Goal: Transaction & Acquisition: Purchase product/service

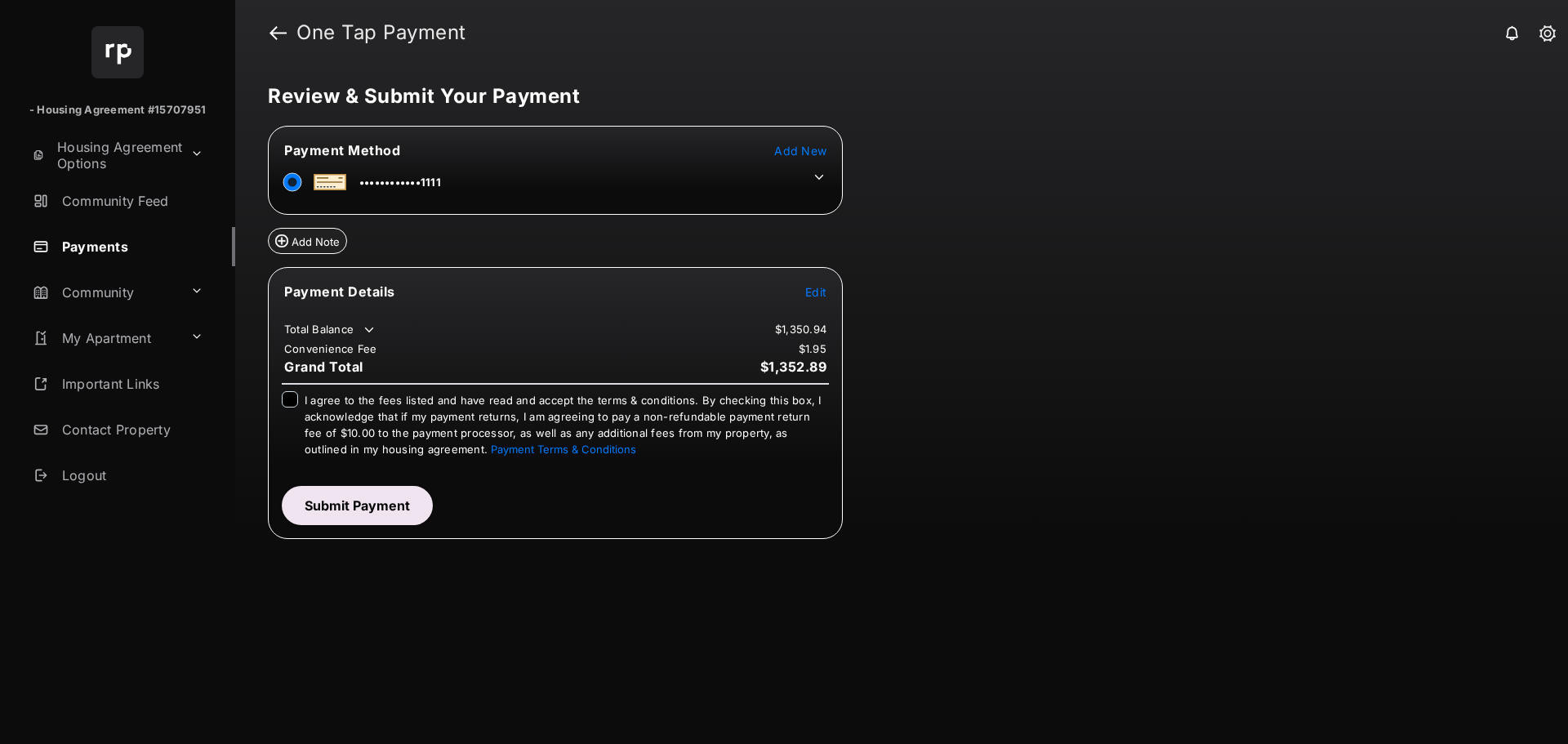
click at [821, 178] on icon at bounding box center [819, 177] width 14 height 14
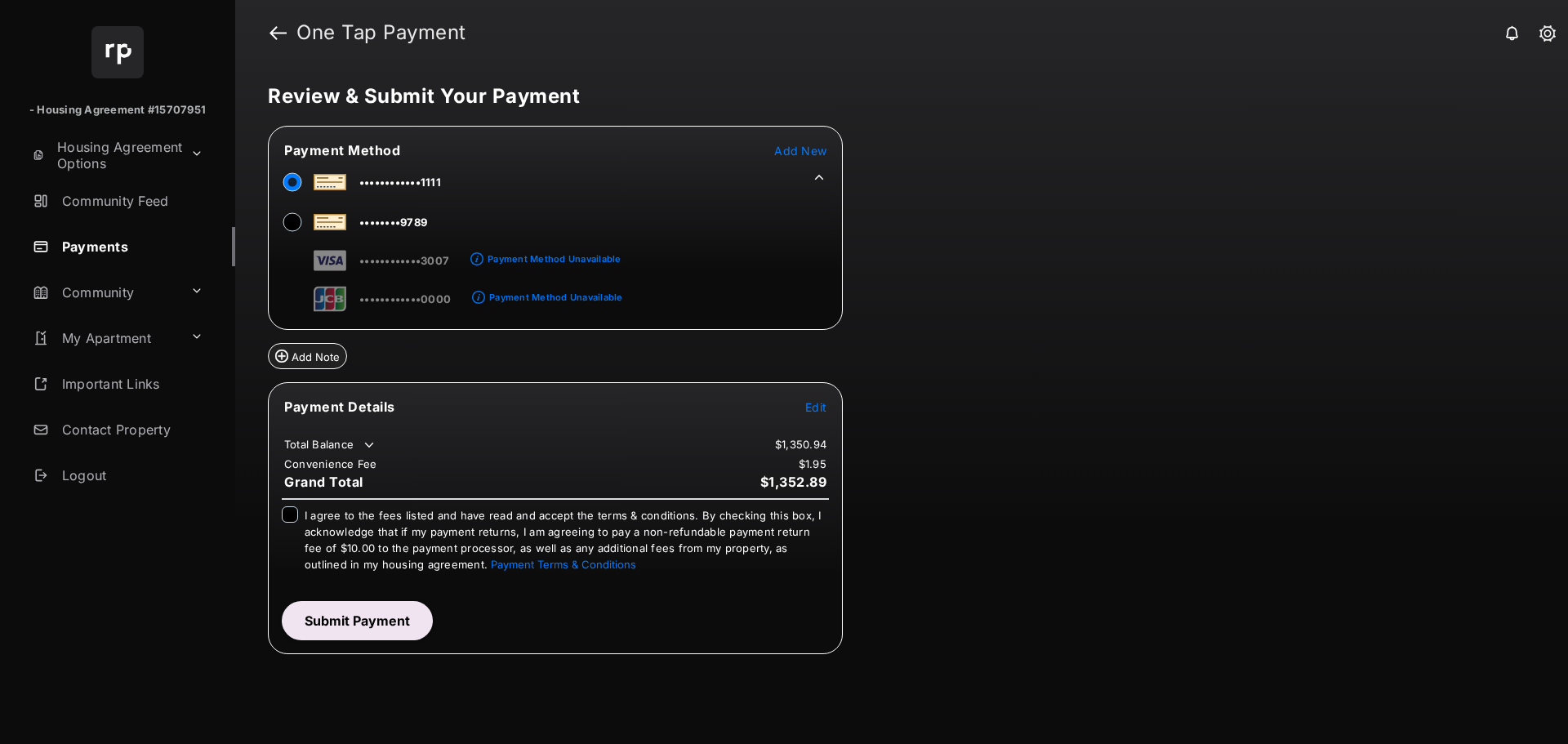
click at [817, 405] on span "Edit" at bounding box center [816, 408] width 21 height 14
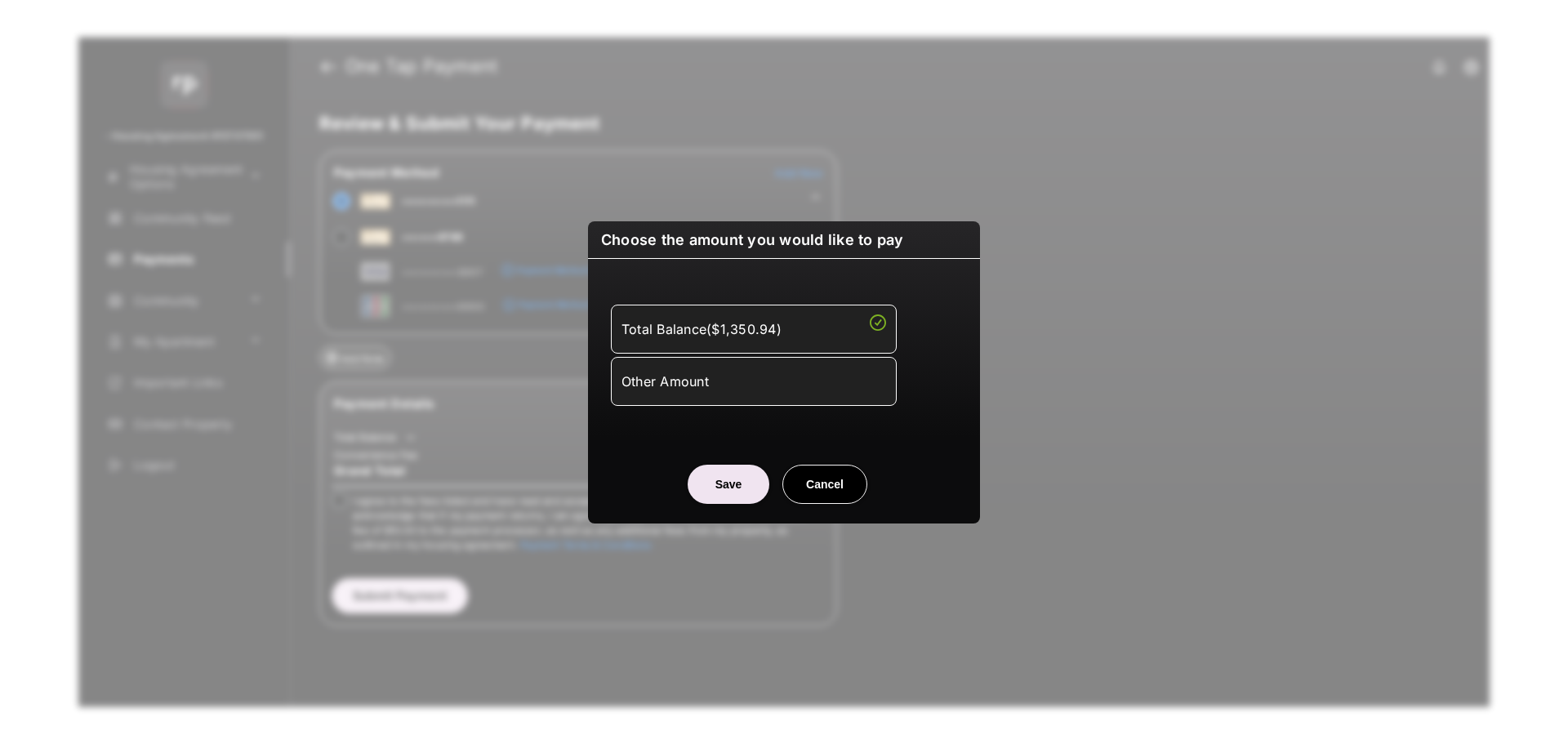
click at [760, 381] on div "Other Amount" at bounding box center [754, 381] width 265 height 28
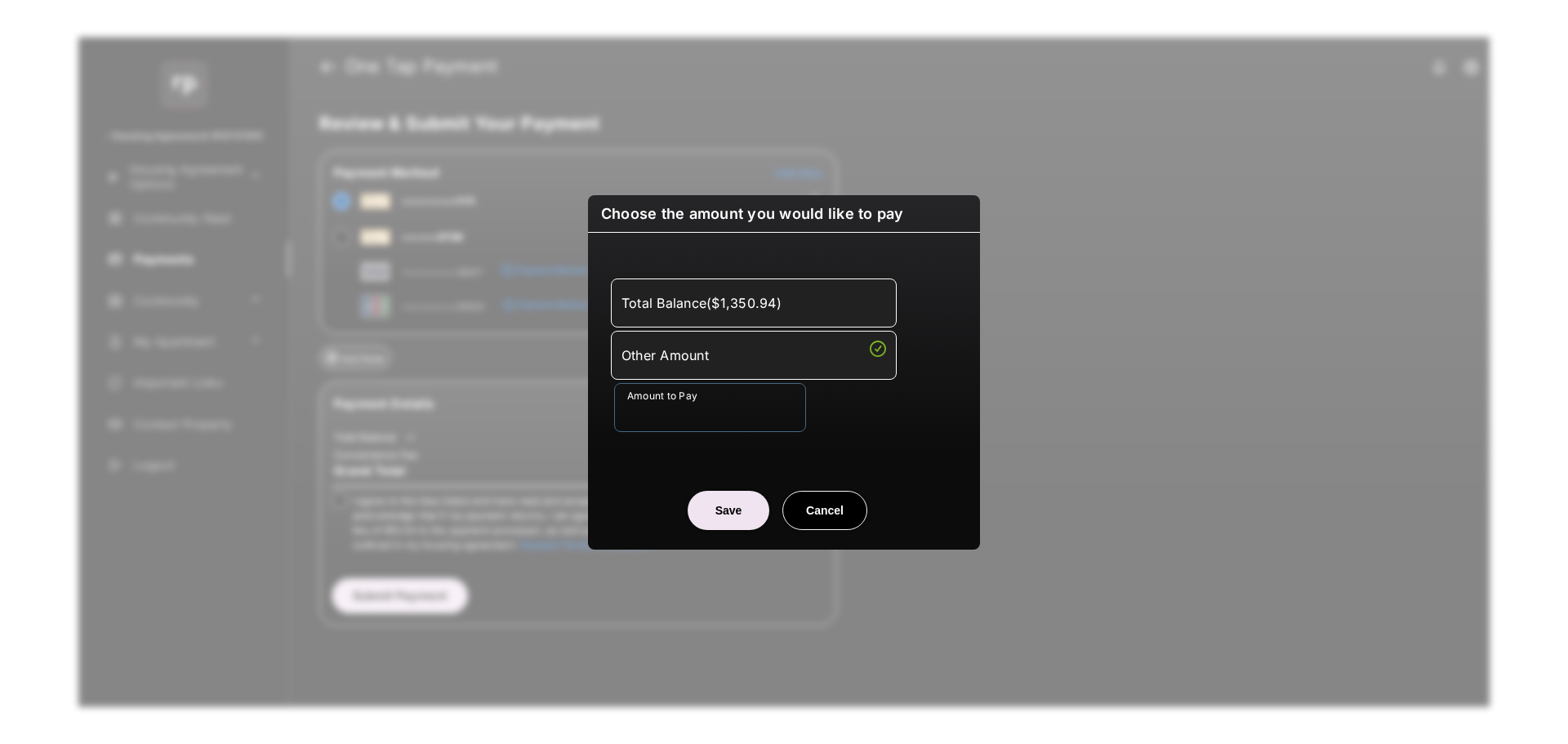
click at [701, 424] on input "Amount to Pay" at bounding box center [709, 407] width 192 height 49
type input "***"
click at [891, 428] on div "Amount to Pay ***" at bounding box center [787, 407] width 346 height 49
click at [710, 518] on button "Save" at bounding box center [729, 510] width 82 height 39
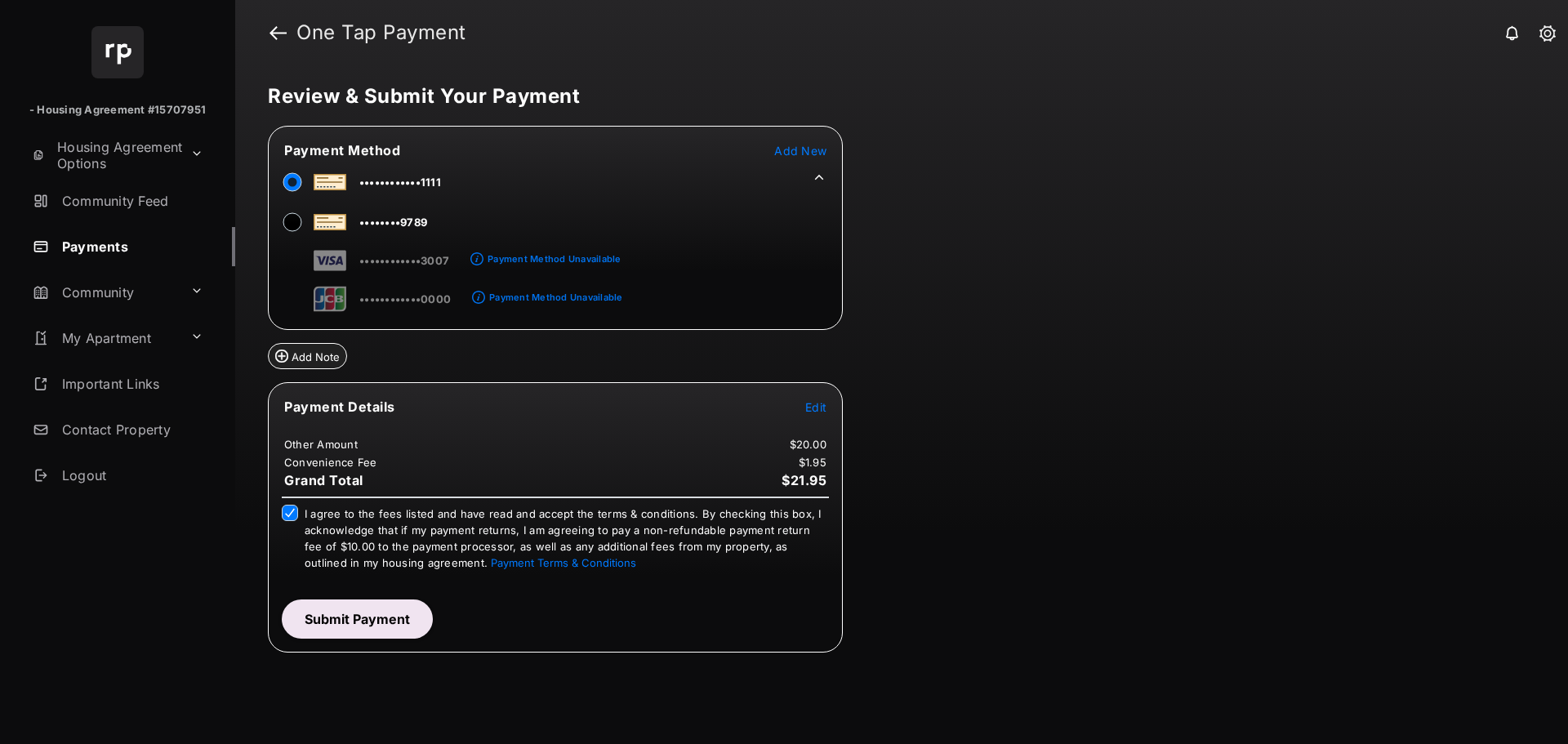
click at [351, 611] on button "Submit Payment" at bounding box center [357, 619] width 151 height 39
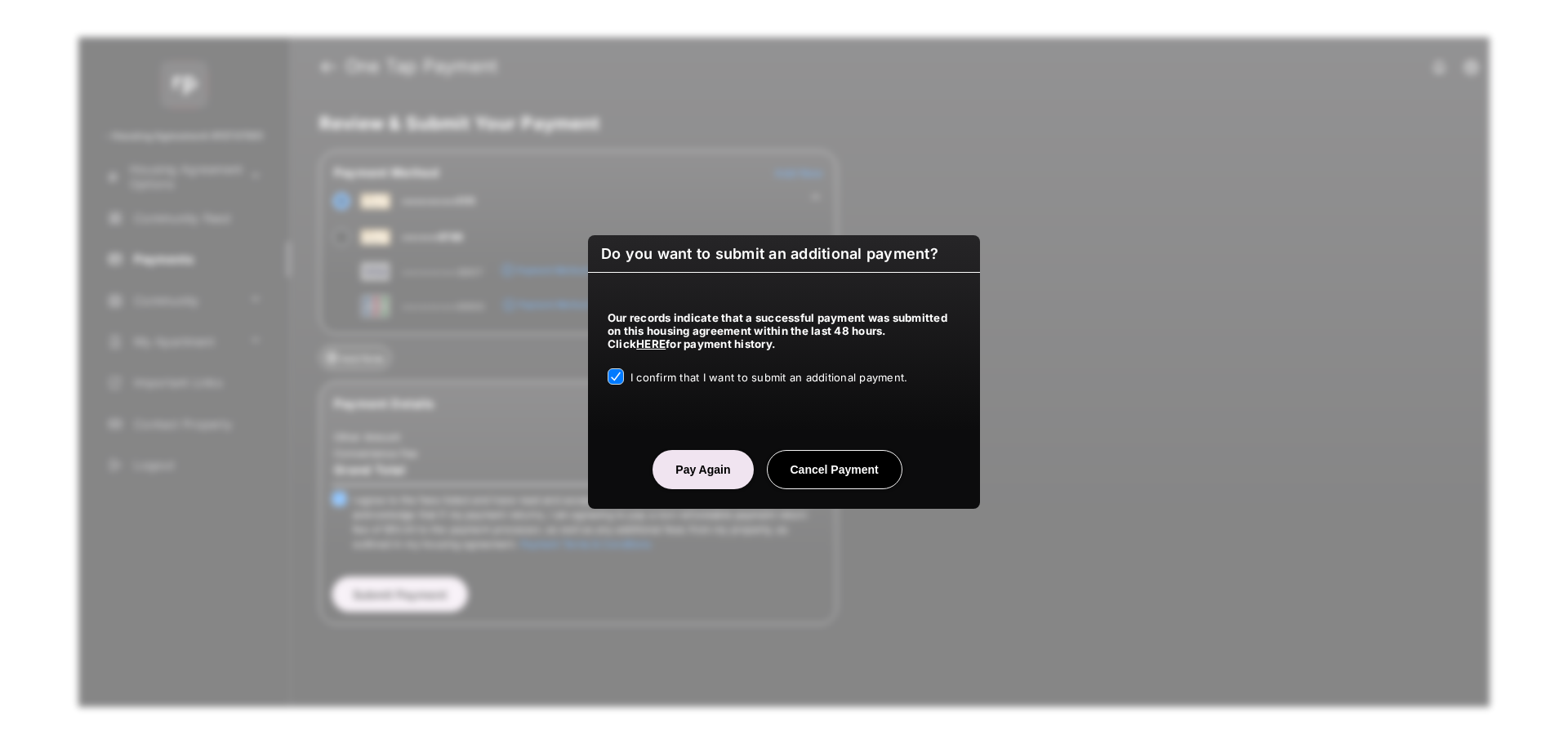
click at [724, 467] on button "Pay Again" at bounding box center [702, 469] width 101 height 39
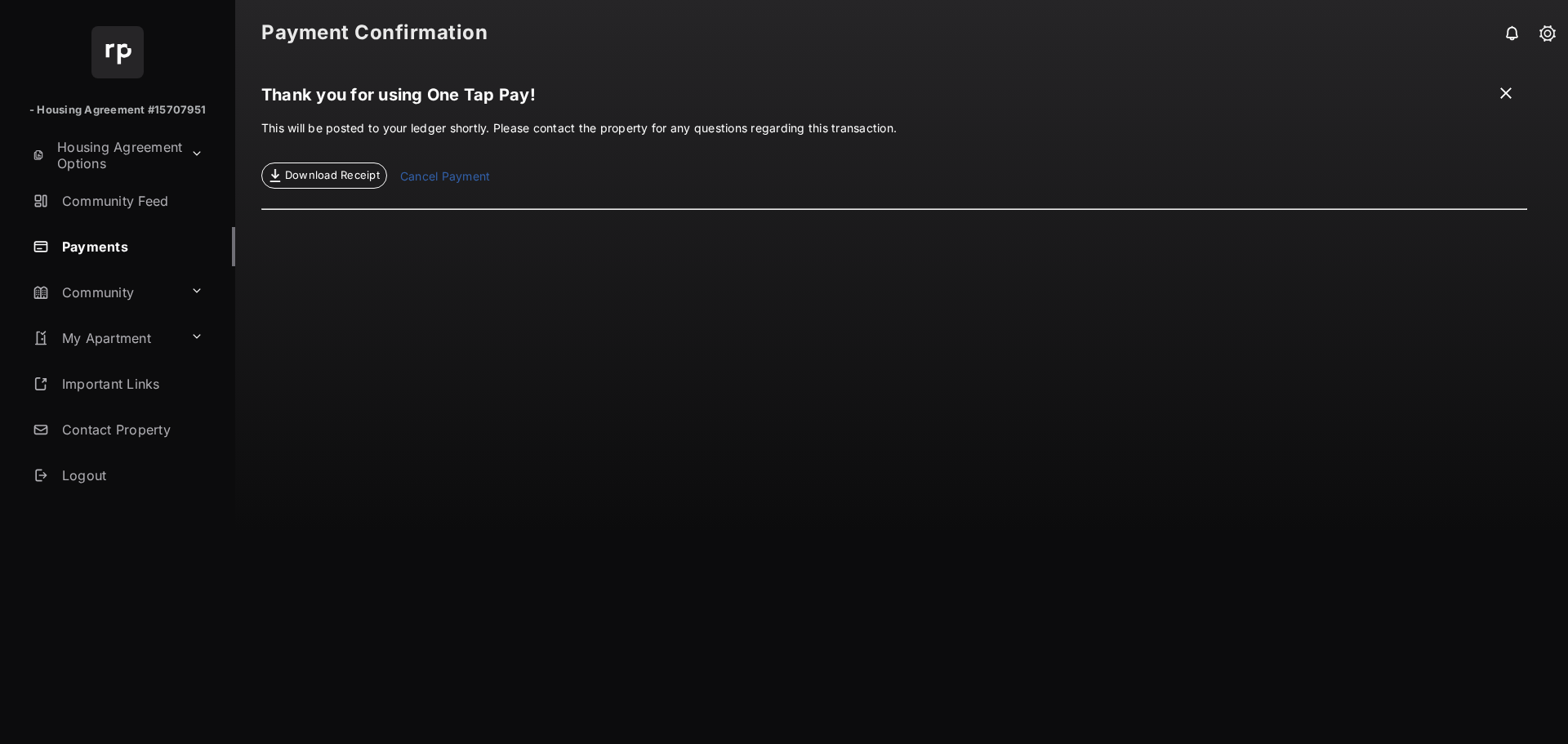
drag, startPoint x: 902, startPoint y: 260, endPoint x: 1095, endPoint y: 169, distance: 213.4
click at [1095, 169] on div "Download Receipt Cancel Payment" at bounding box center [894, 162] width 1266 height 53
click at [344, 177] on span "Download Receipt" at bounding box center [332, 176] width 95 height 16
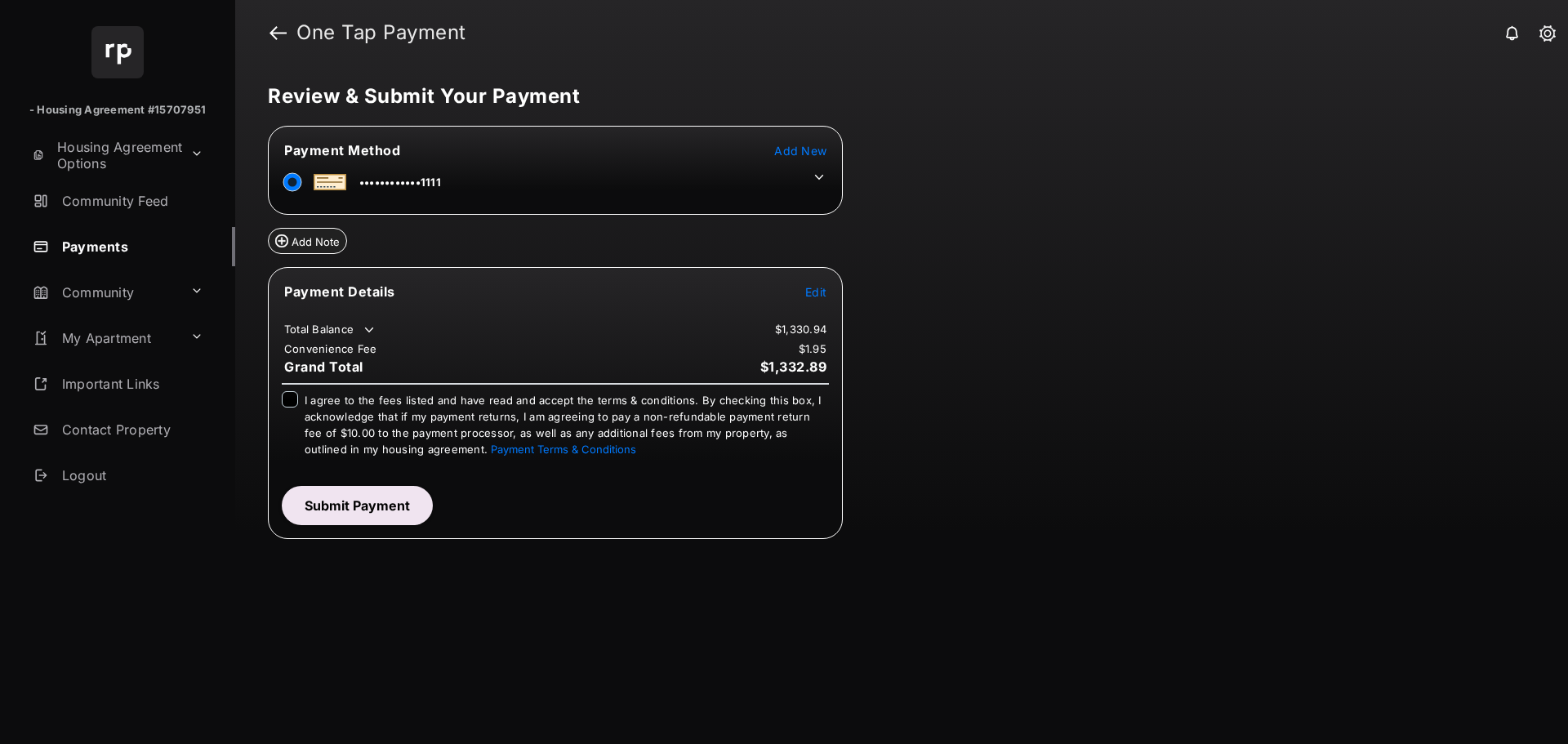
click at [815, 175] on icon at bounding box center [819, 177] width 14 height 14
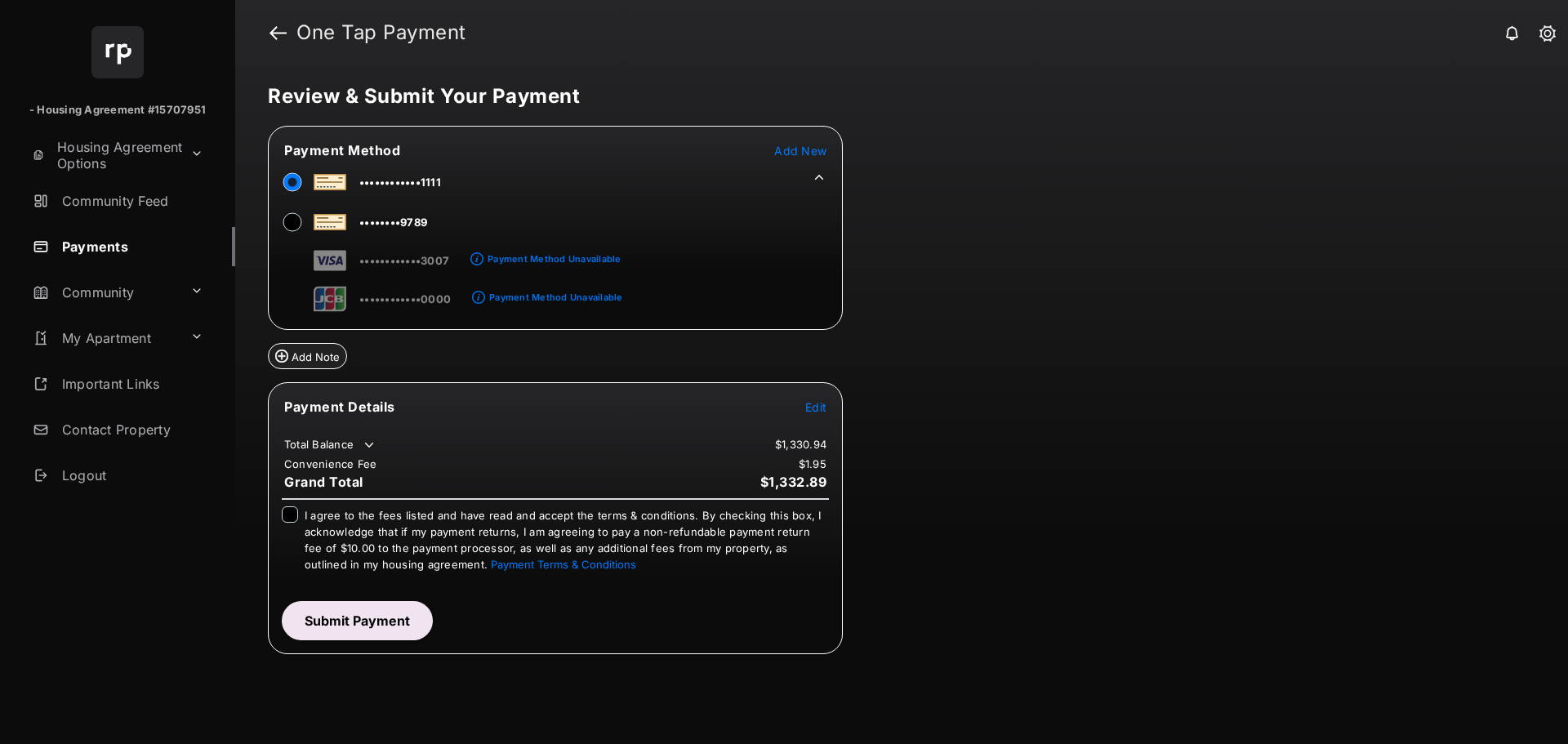
click at [814, 175] on icon at bounding box center [819, 177] width 14 height 14
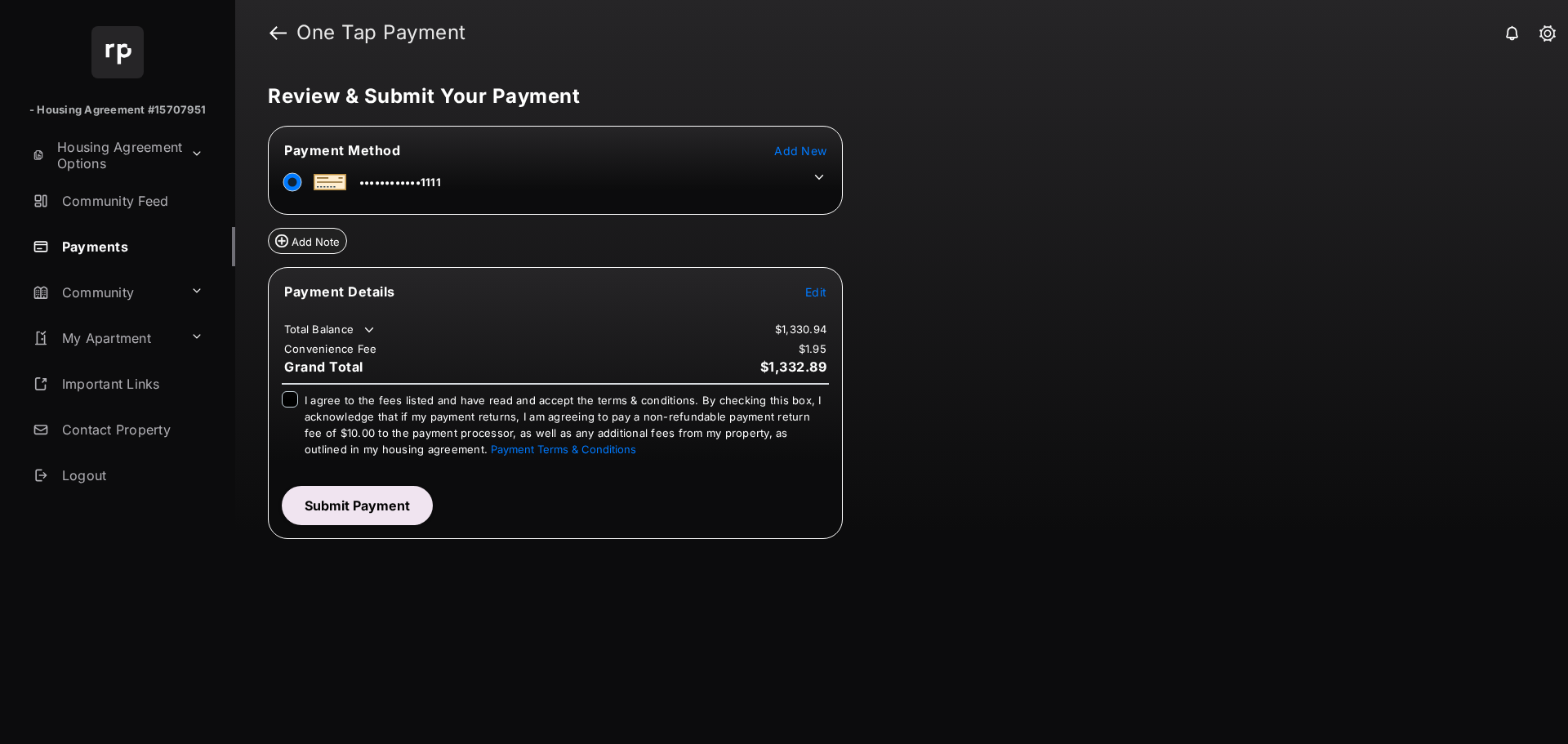
click at [818, 173] on icon at bounding box center [819, 177] width 14 height 14
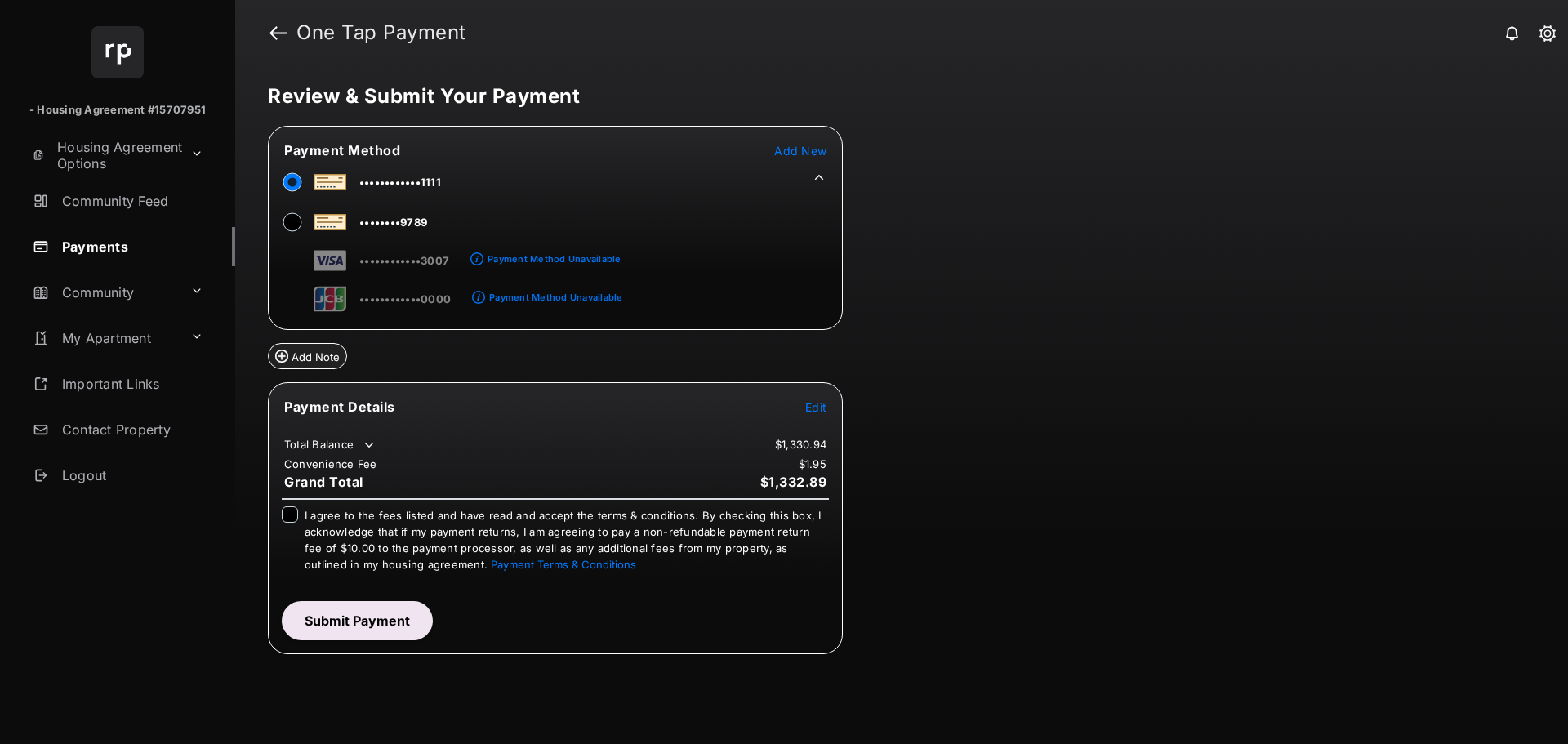
click at [803, 151] on span "Add New" at bounding box center [801, 151] width 53 height 14
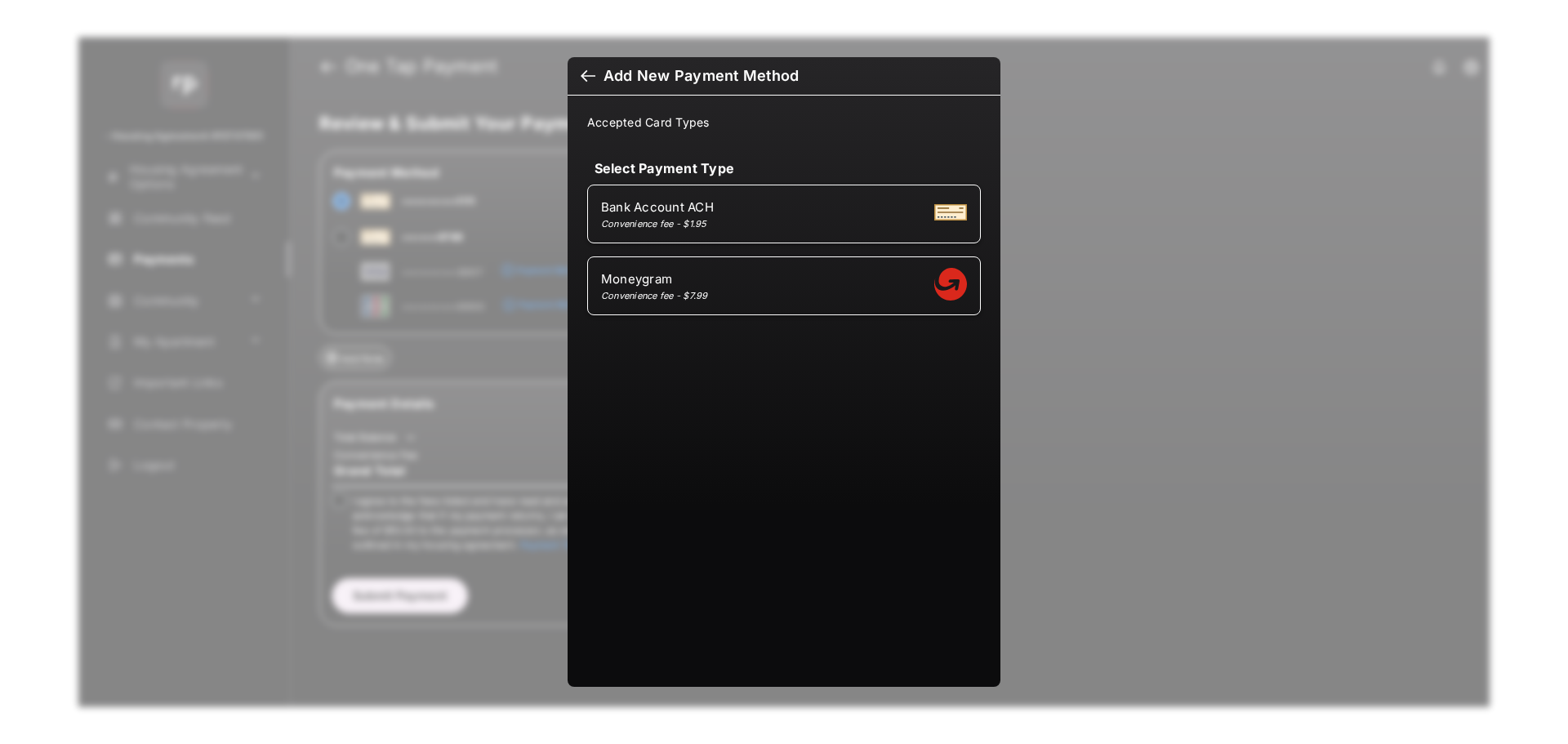
click at [587, 75] on div at bounding box center [588, 78] width 14 height 18
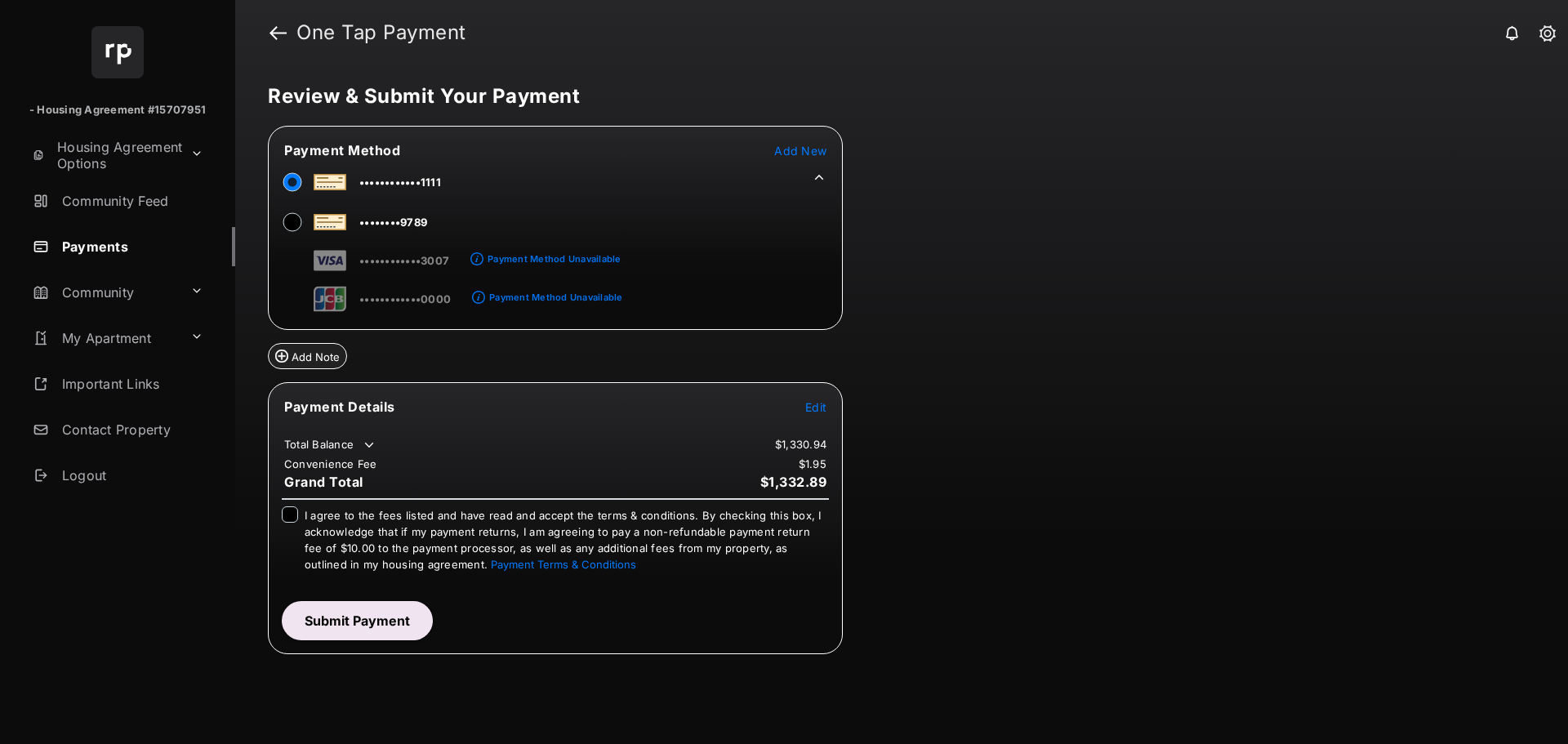
click at [810, 149] on span "Add New" at bounding box center [801, 151] width 53 height 14
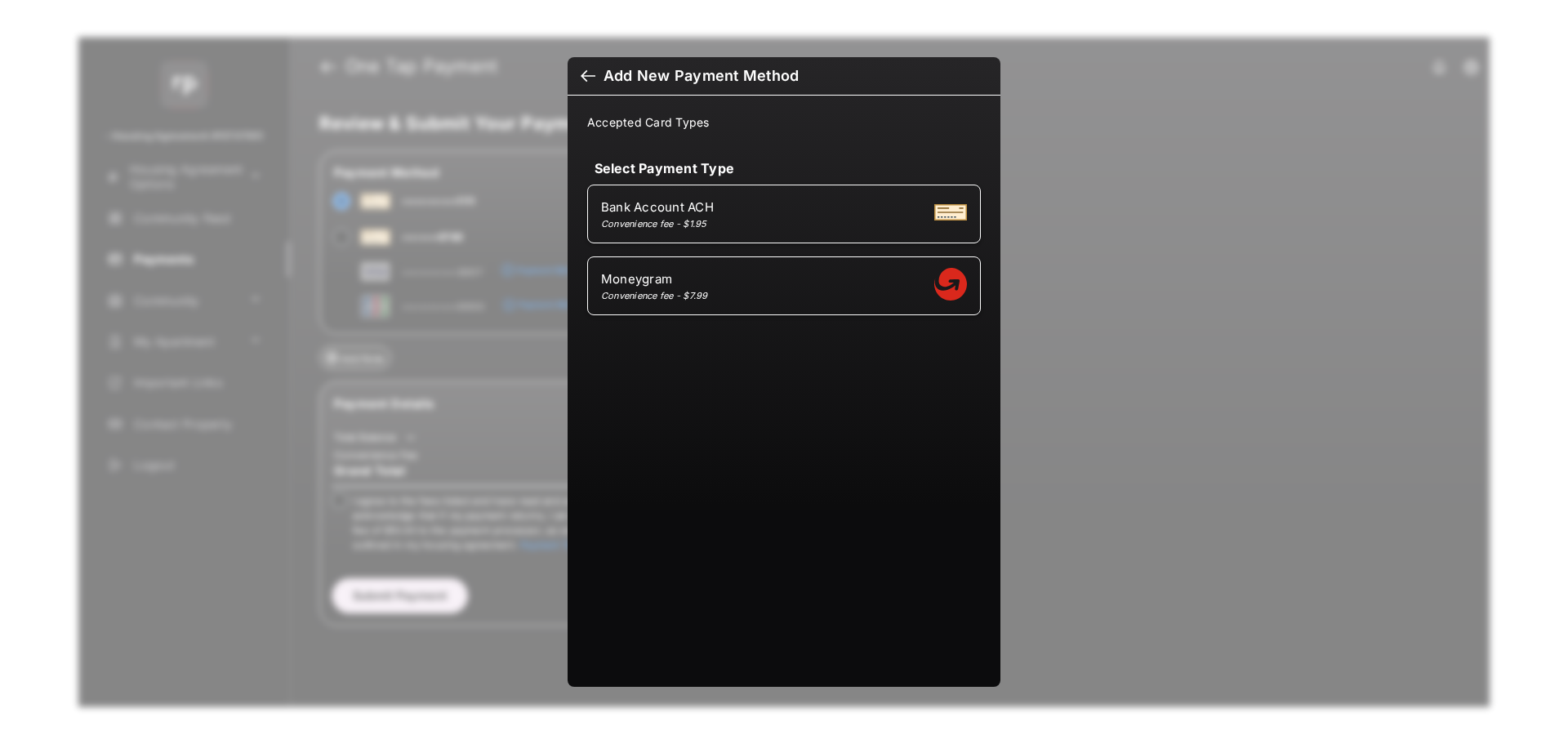
click at [588, 72] on div at bounding box center [588, 78] width 14 height 18
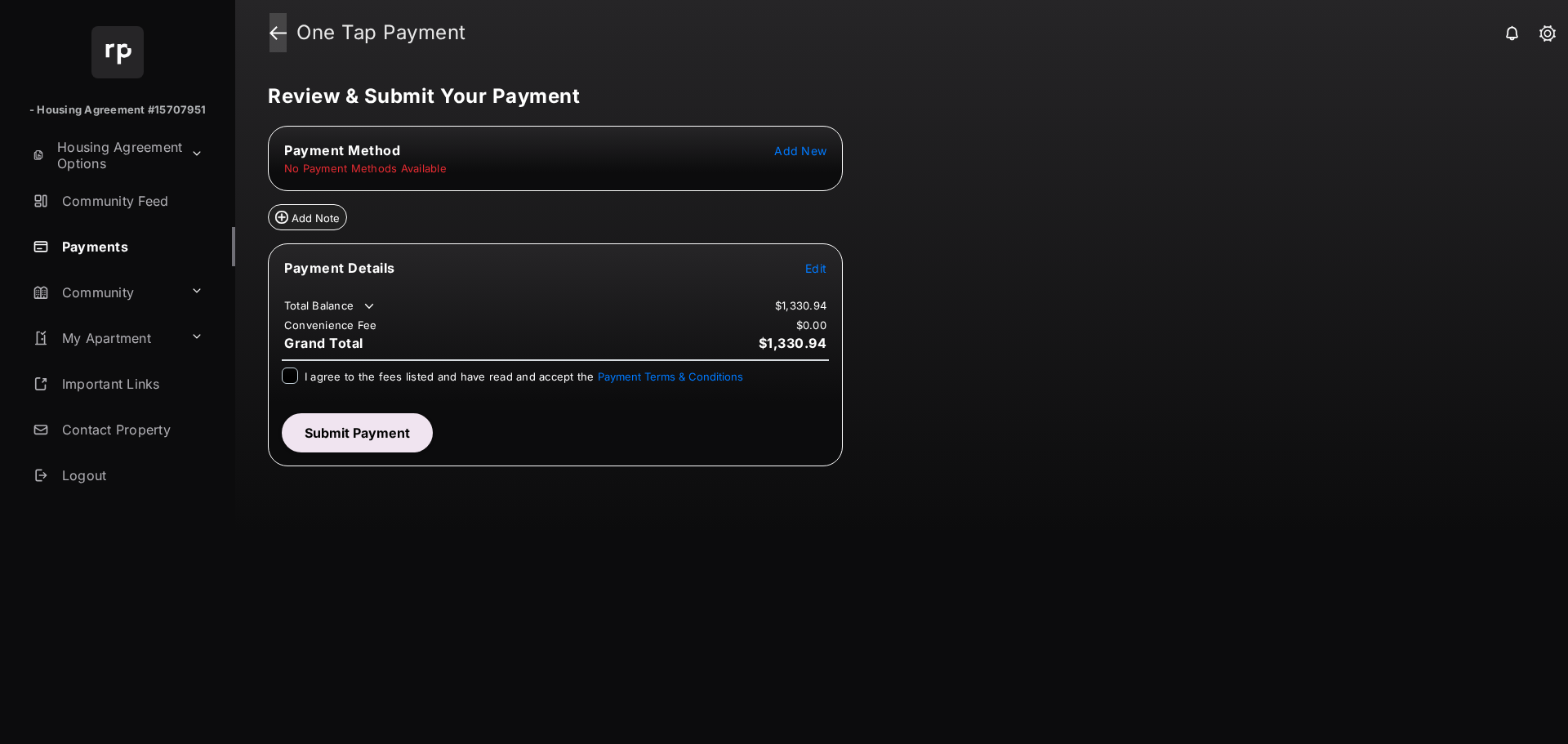
click at [272, 25] on link at bounding box center [278, 33] width 17 height 39
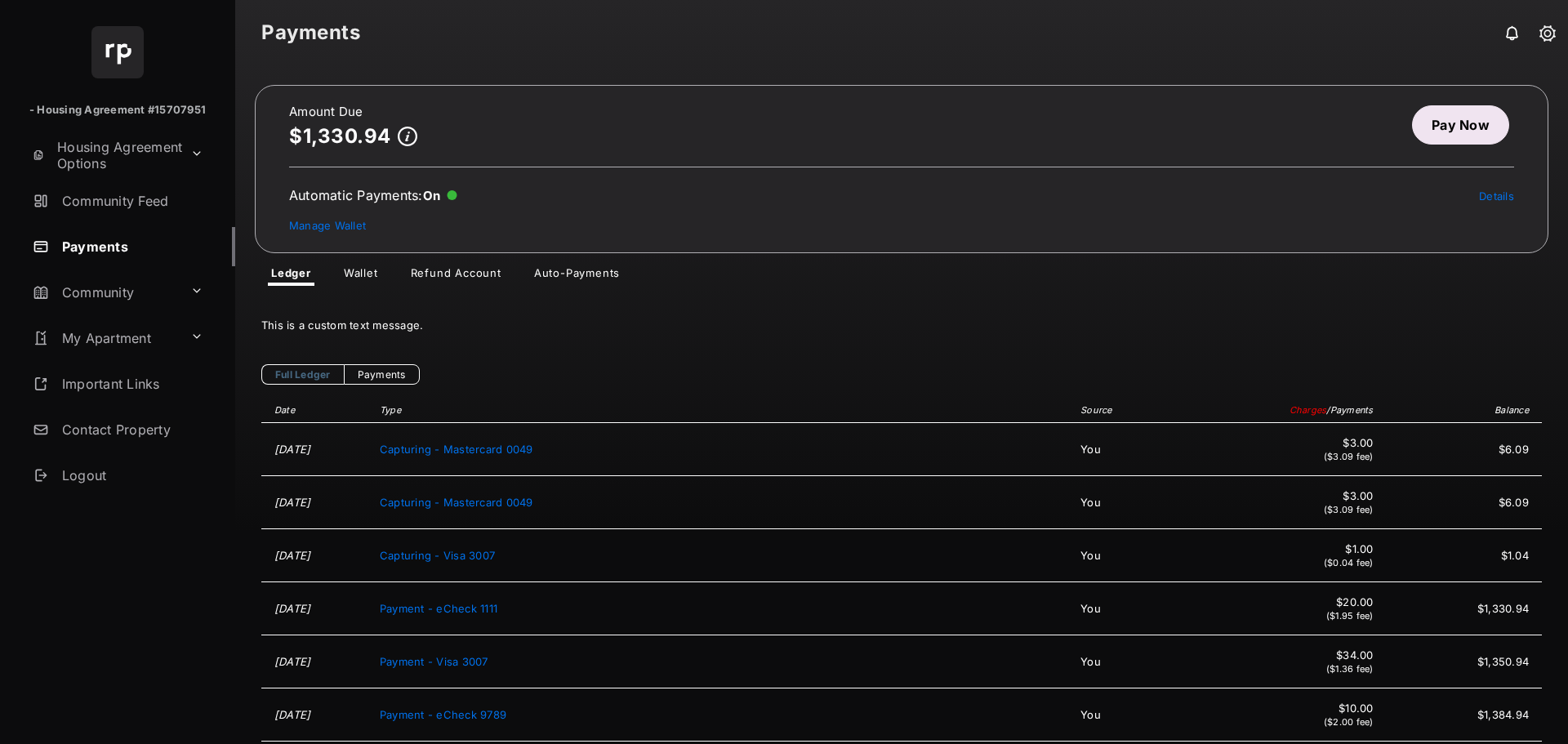
click at [352, 274] on link "Wallet" at bounding box center [361, 276] width 61 height 20
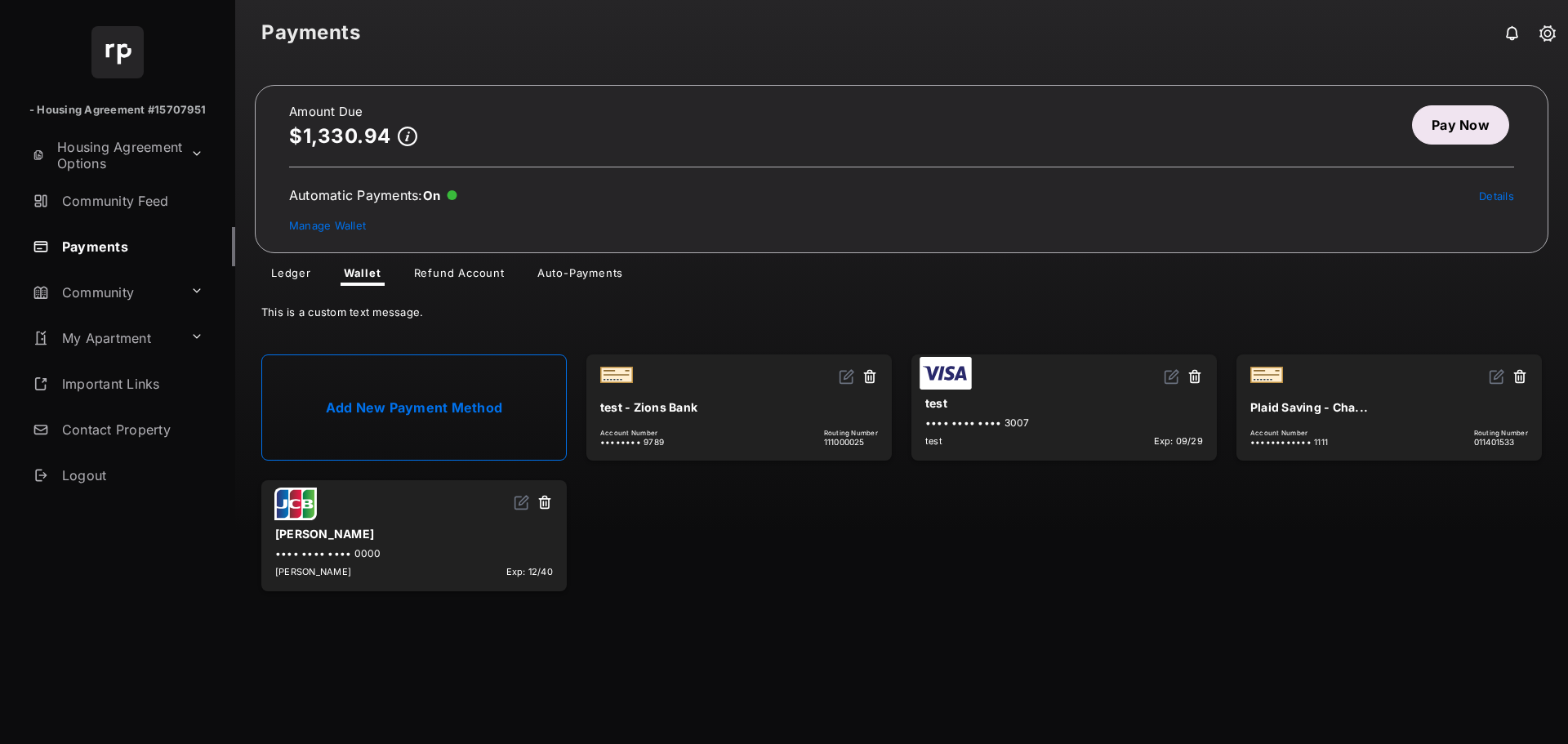
click at [418, 409] on link "Add New Payment Method" at bounding box center [414, 407] width 305 height 106
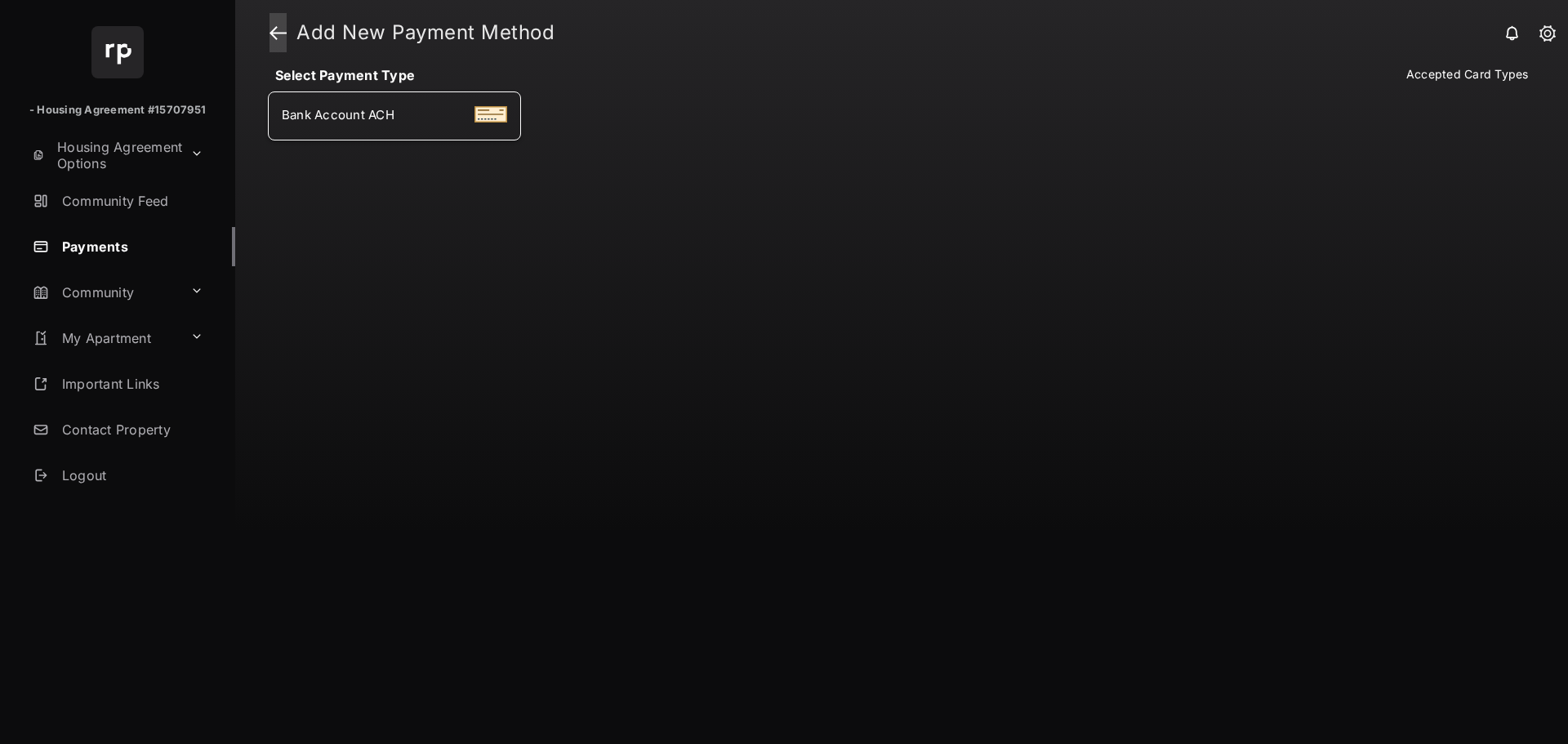
click at [271, 37] on link at bounding box center [278, 33] width 17 height 39
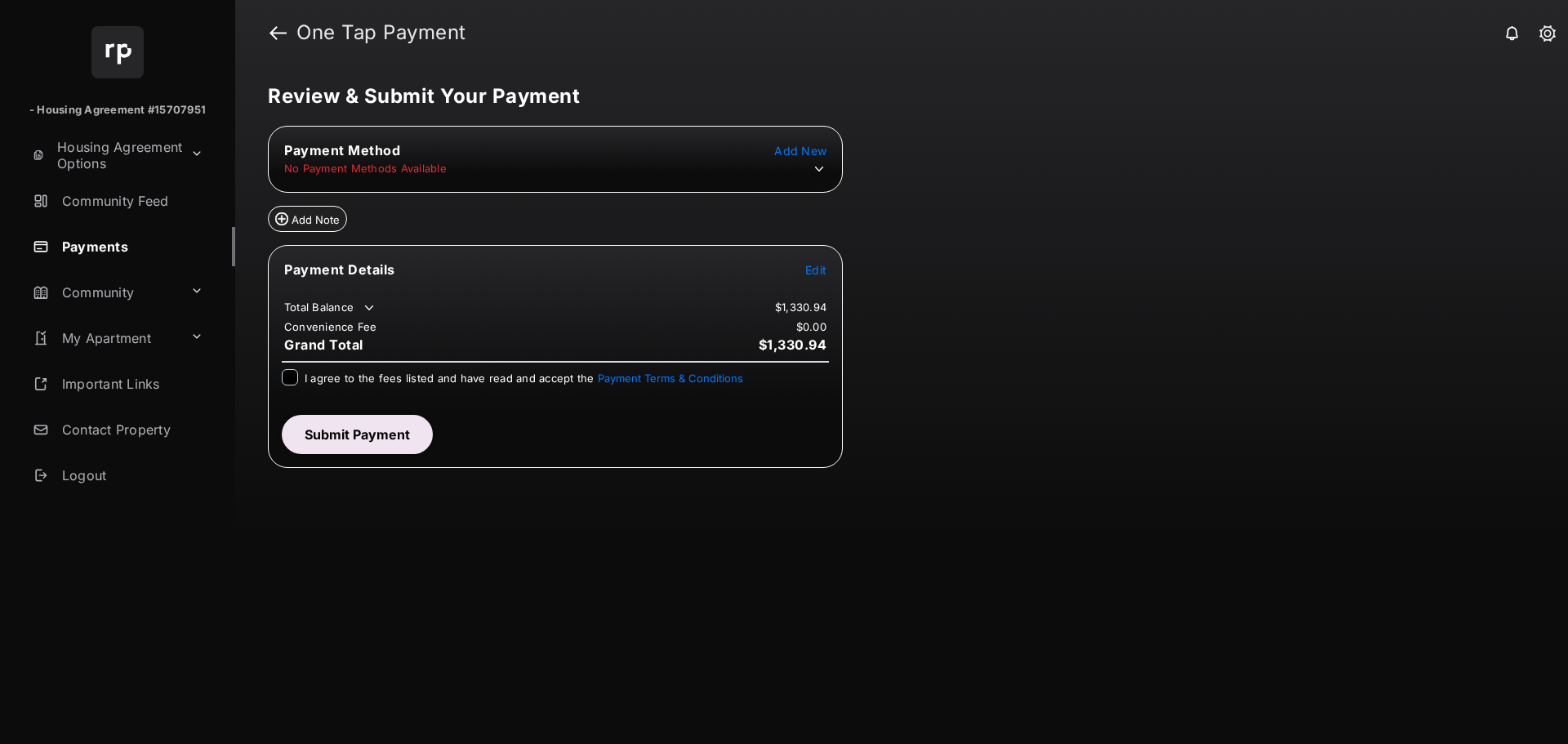
click at [805, 150] on span "Add New" at bounding box center [801, 151] width 53 height 14
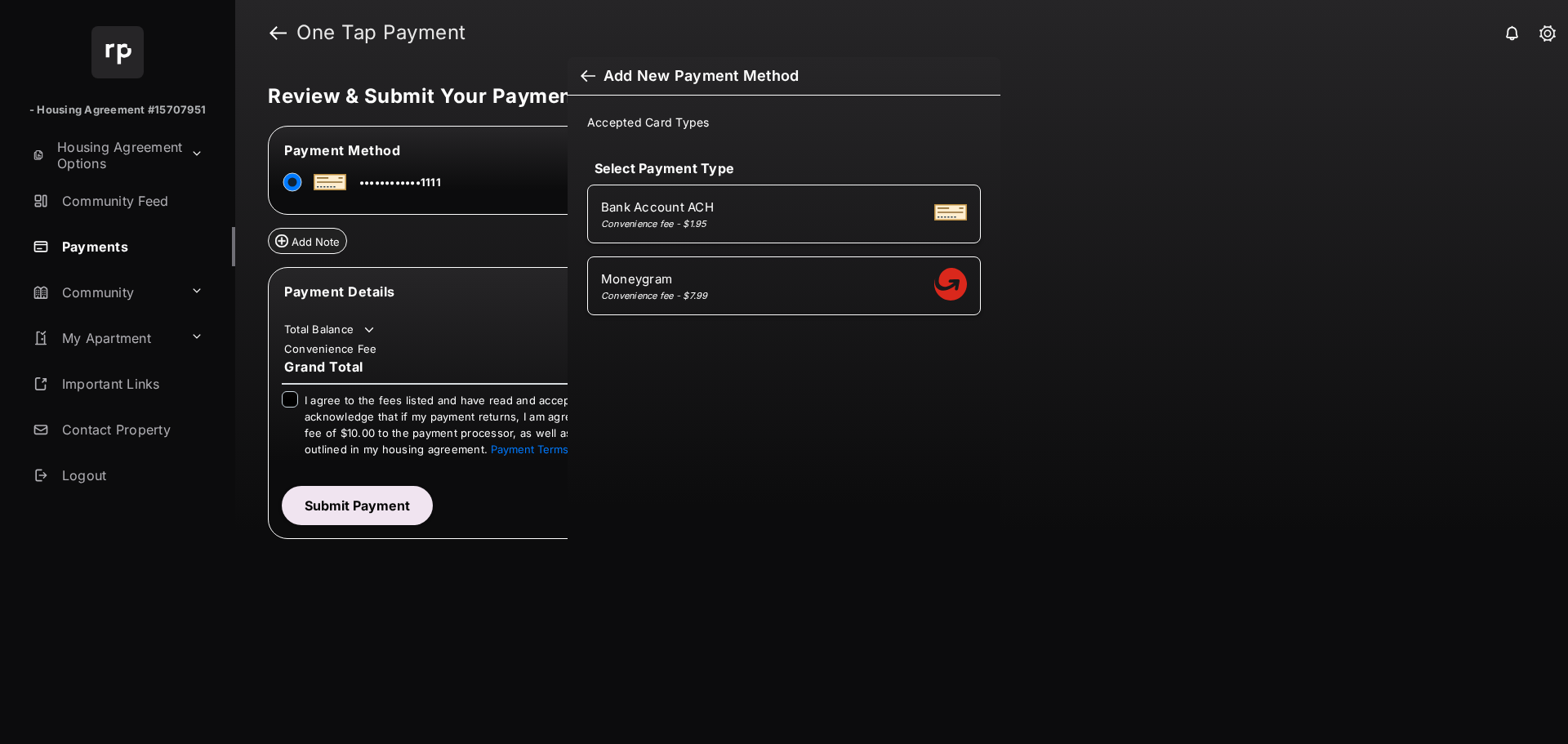
click at [278, 29] on div "Add New Payment Method Accepted Card Types Select Payment Type Bank Account ACH…" at bounding box center [784, 372] width 1568 height 744
click at [277, 33] on div "Add New Payment Method Accepted Card Types Select Payment Type Bank Account ACH…" at bounding box center [784, 372] width 1568 height 744
click at [469, 575] on div "Add New Payment Method Accepted Card Types Select Payment Type Bank Account ACH…" at bounding box center [784, 372] width 1568 height 744
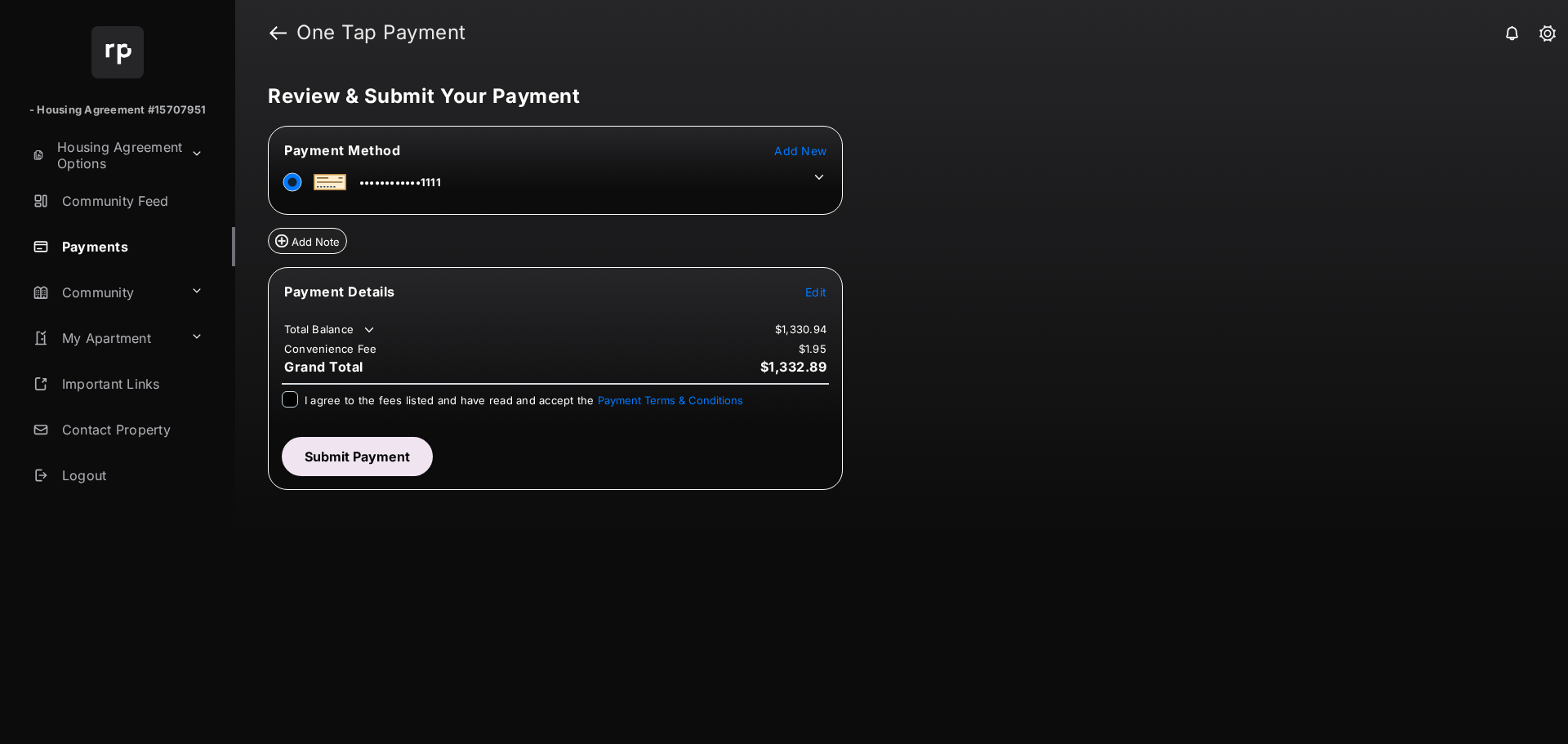
click at [814, 145] on span "Add New" at bounding box center [801, 151] width 53 height 14
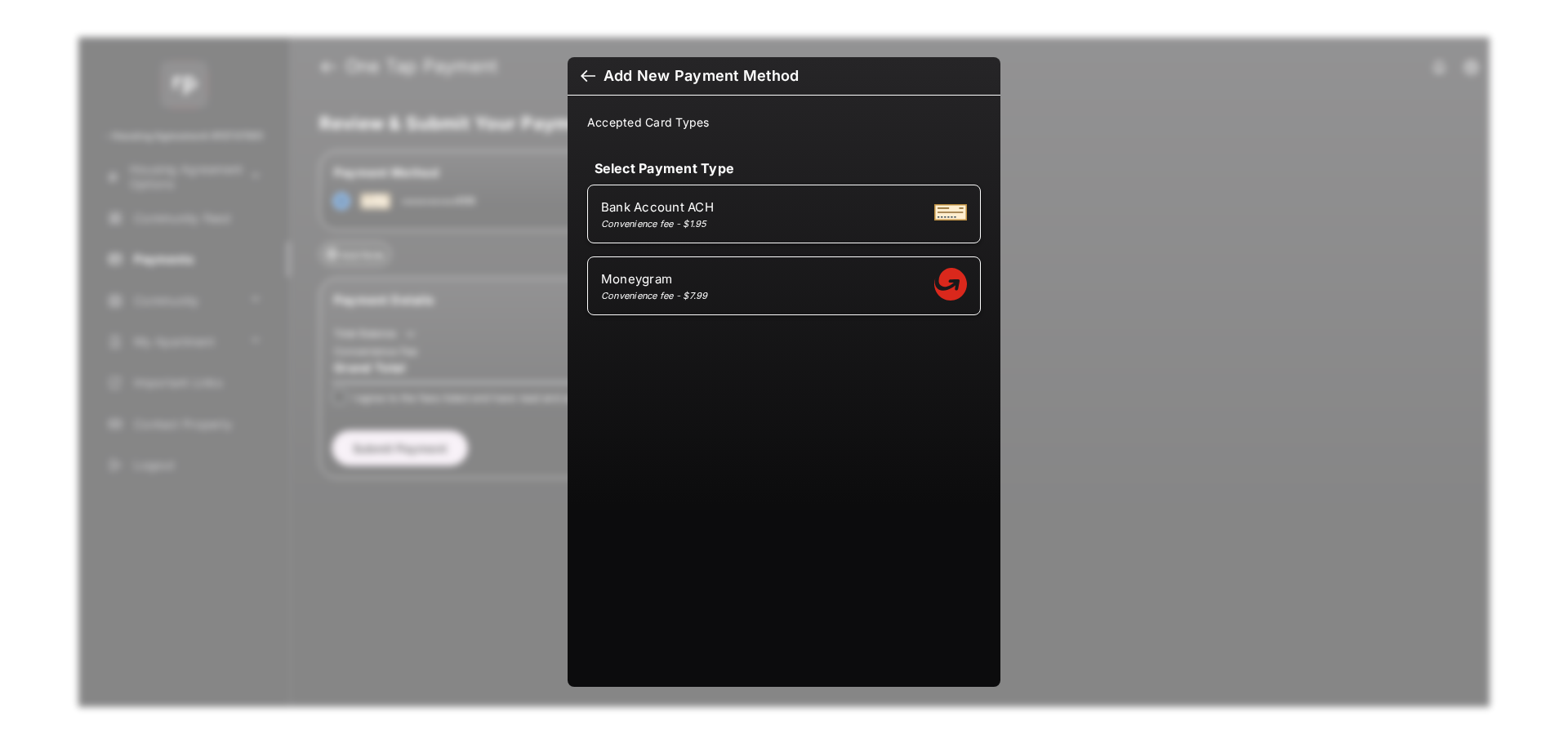
click at [585, 76] on div at bounding box center [588, 78] width 14 height 18
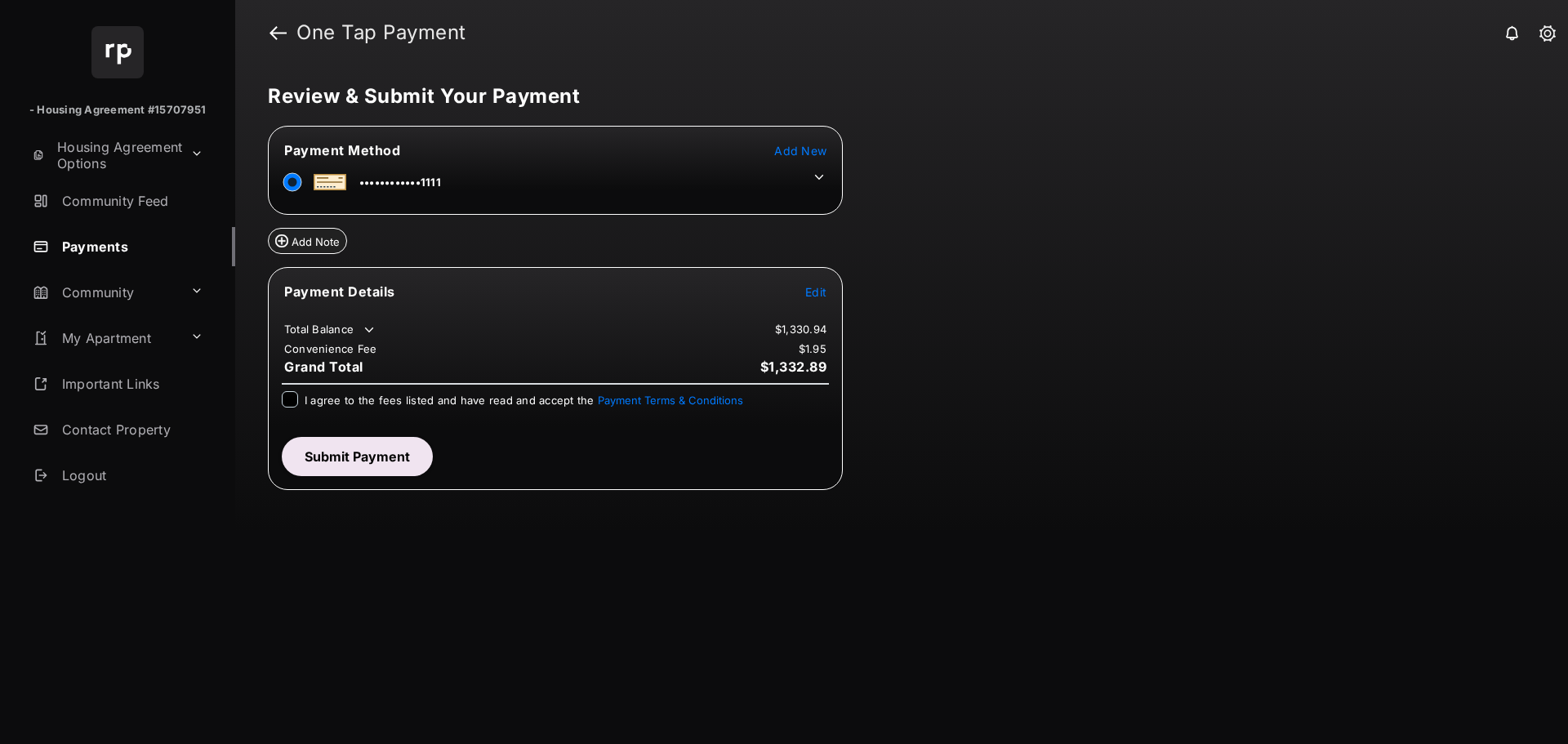
click at [818, 181] on icon at bounding box center [819, 177] width 14 height 14
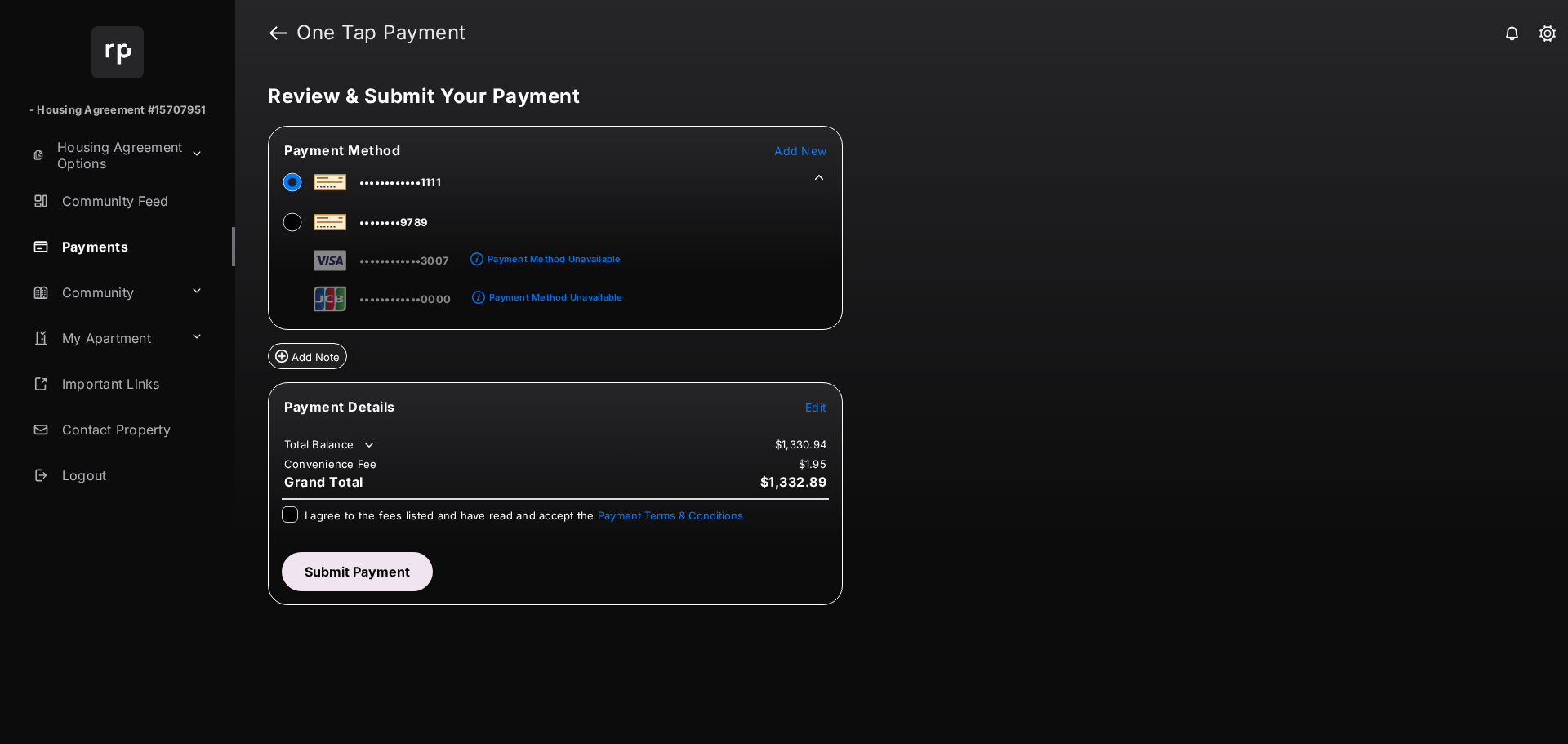
click at [554, 260] on div "Payment Method Unavailable" at bounding box center [553, 259] width 133 height 12
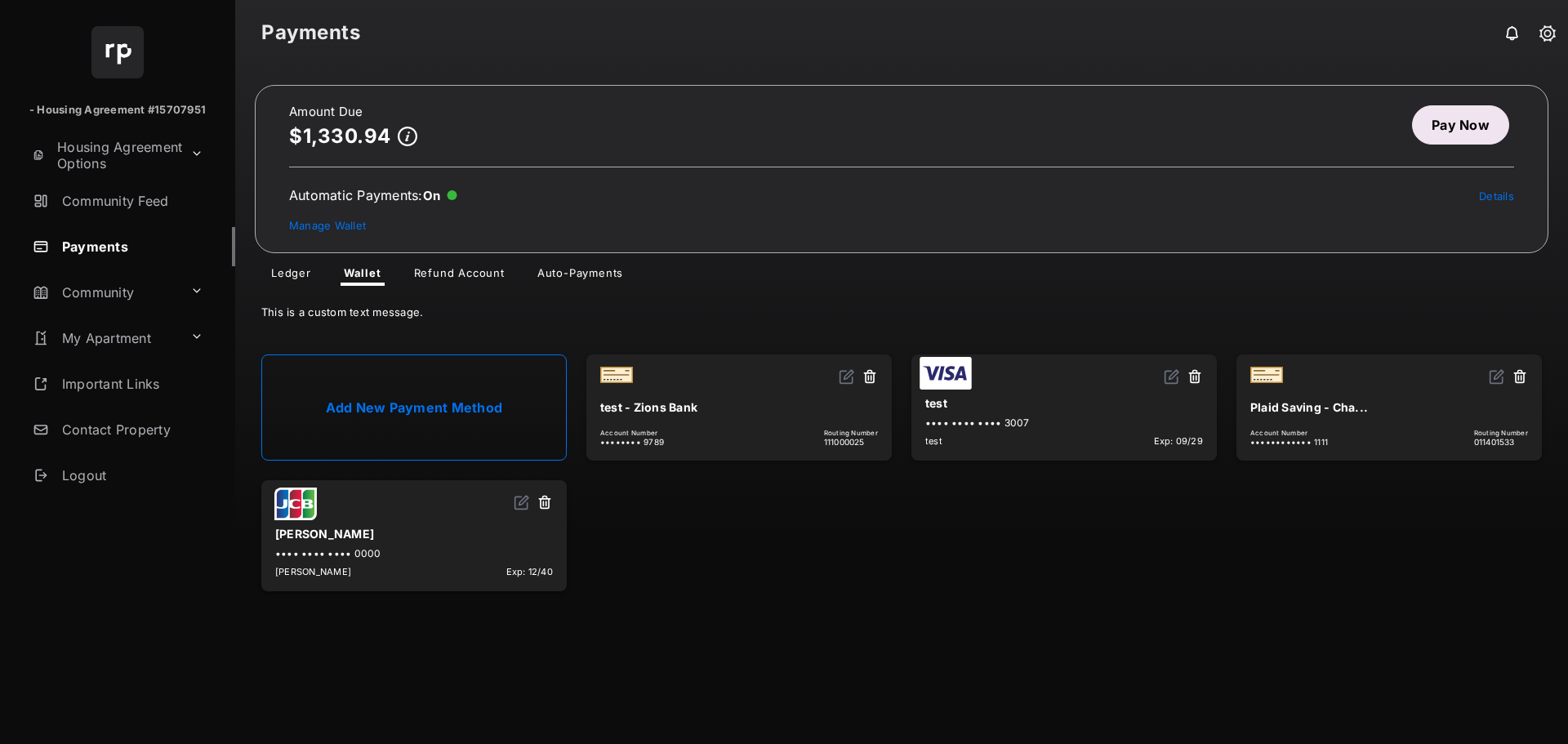
click at [1463, 133] on link "Pay Now" at bounding box center [1461, 125] width 97 height 39
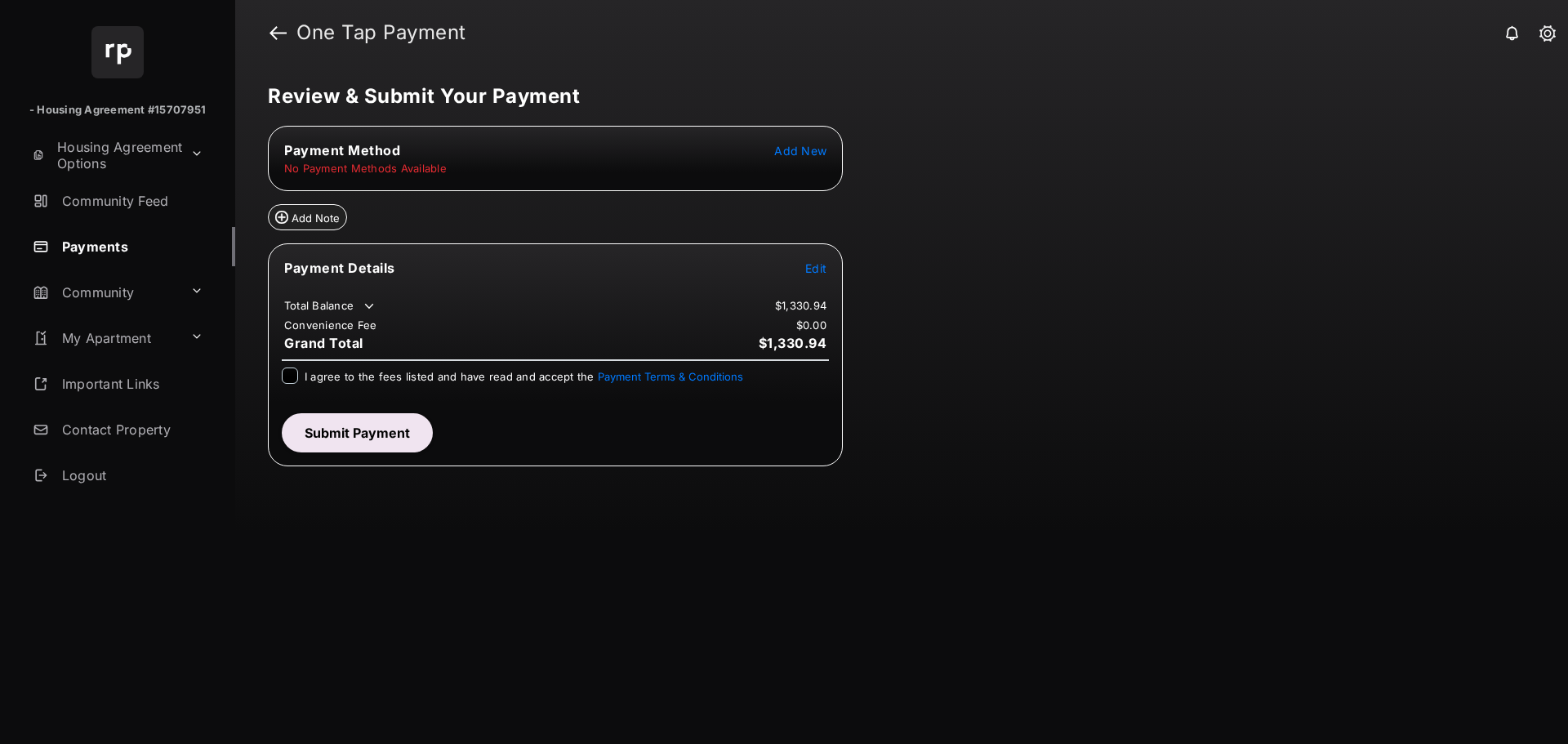
click at [803, 146] on span "Add New" at bounding box center [801, 151] width 53 height 14
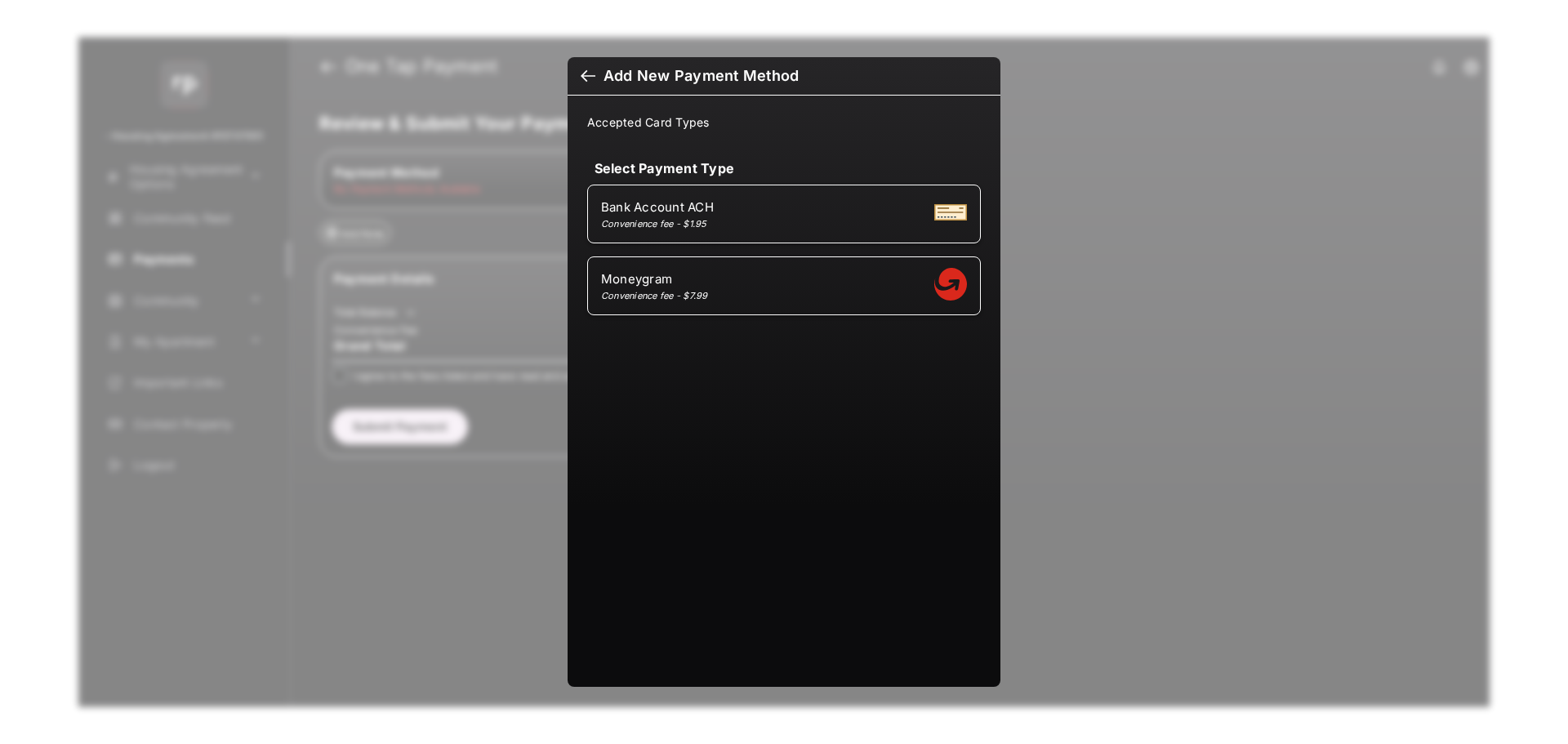
click at [589, 75] on div at bounding box center [588, 78] width 14 height 18
